Goal: Book appointment/travel/reservation

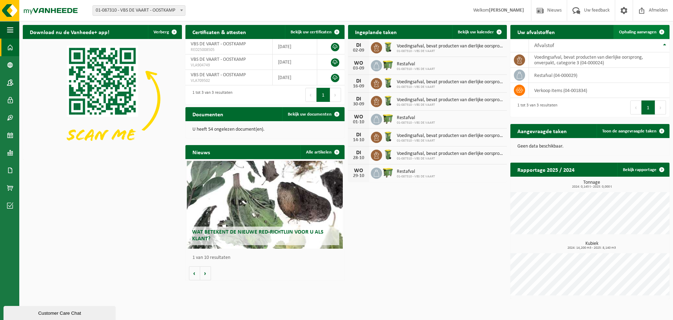
click at [652, 33] on span "Ophaling aanvragen" at bounding box center [638, 32] width 38 height 5
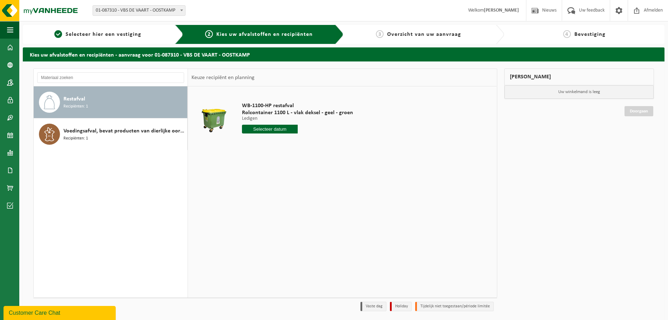
click at [275, 130] on input "text" at bounding box center [270, 129] width 56 height 9
click at [272, 213] on div "27" at bounding box center [273, 213] width 12 height 11
type input "Van 2025-08-27"
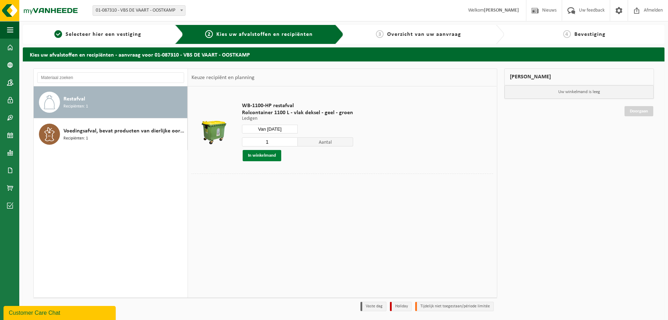
click at [262, 158] on button "In winkelmand" at bounding box center [262, 155] width 39 height 11
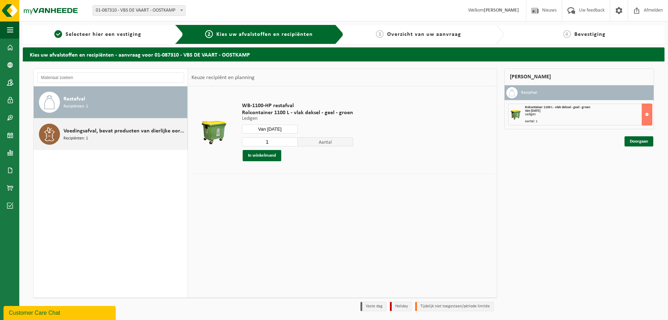
click at [79, 135] on span "Recipiënten: 1" at bounding box center [75, 138] width 25 height 7
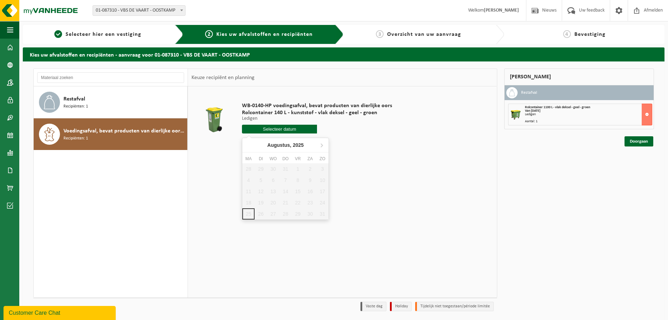
click at [284, 127] on input "text" at bounding box center [279, 129] width 75 height 9
click at [321, 147] on icon at bounding box center [322, 145] width 2 height 4
click at [363, 145] on td "WB-0140-HP voedingsafval, bevat producten van dierlijke oors Rolcontainer 140 L…" at bounding box center [365, 119] width 256 height 59
click at [642, 141] on link "Doorgaan" at bounding box center [639, 141] width 29 height 10
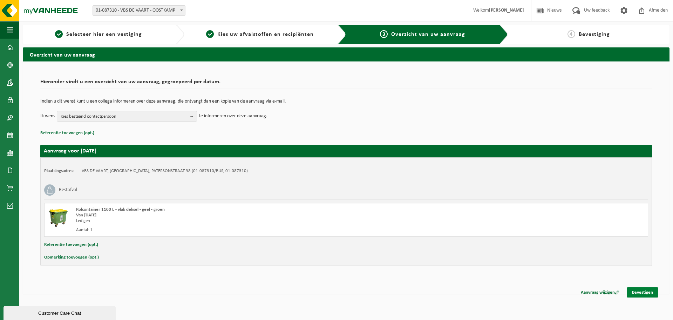
click at [644, 294] on link "Bevestigen" at bounding box center [643, 292] width 32 height 10
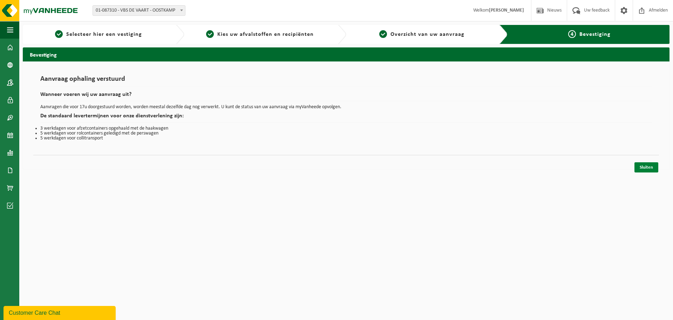
click at [650, 168] on link "Sluiten" at bounding box center [647, 167] width 24 height 10
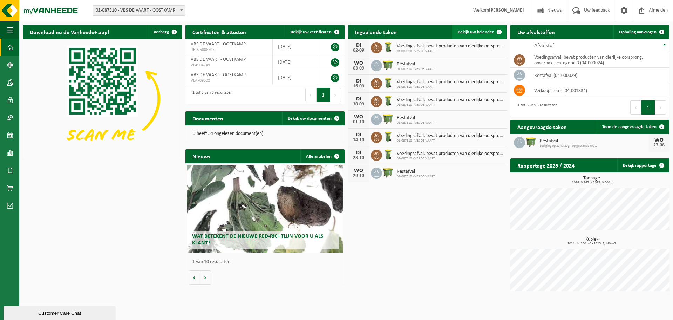
click at [482, 30] on span "Bekijk uw kalender" at bounding box center [476, 32] width 36 height 5
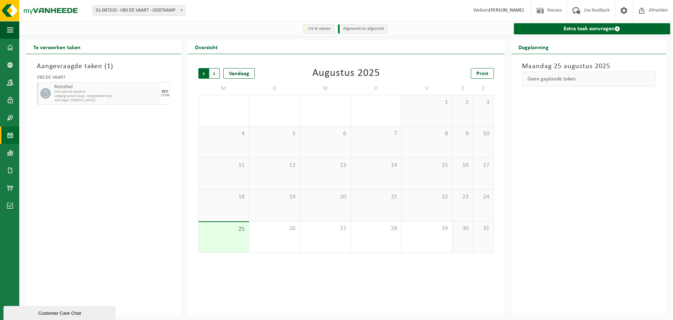
click at [216, 75] on span "Volgende" at bounding box center [214, 73] width 11 height 11
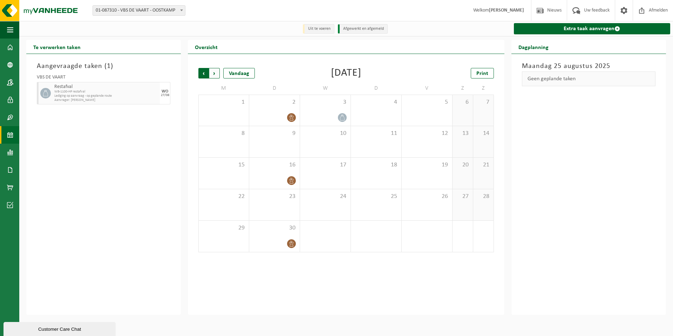
click at [217, 72] on span "Volgende" at bounding box center [214, 73] width 11 height 11
click at [204, 72] on span "Vorige" at bounding box center [204, 73] width 11 height 11
click at [215, 72] on span "Volgende" at bounding box center [214, 73] width 11 height 11
click at [204, 76] on span "Vorige" at bounding box center [204, 73] width 11 height 11
click at [218, 75] on span "Volgende" at bounding box center [214, 73] width 11 height 11
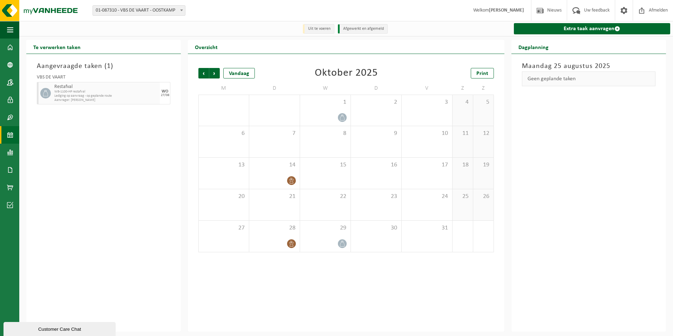
click at [218, 75] on span "Volgende" at bounding box center [214, 73] width 11 height 11
click at [207, 76] on span "Vorige" at bounding box center [204, 73] width 11 height 11
